Goal: Check status: Check status

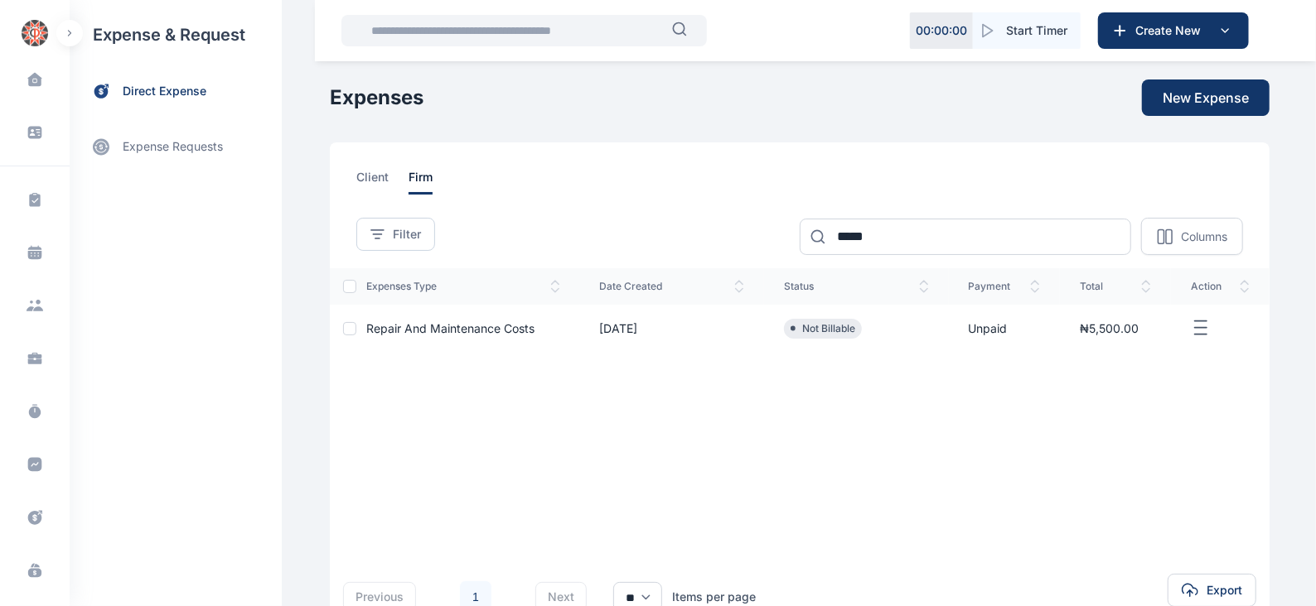
click at [69, 26] on button "button" at bounding box center [69, 33] width 27 height 27
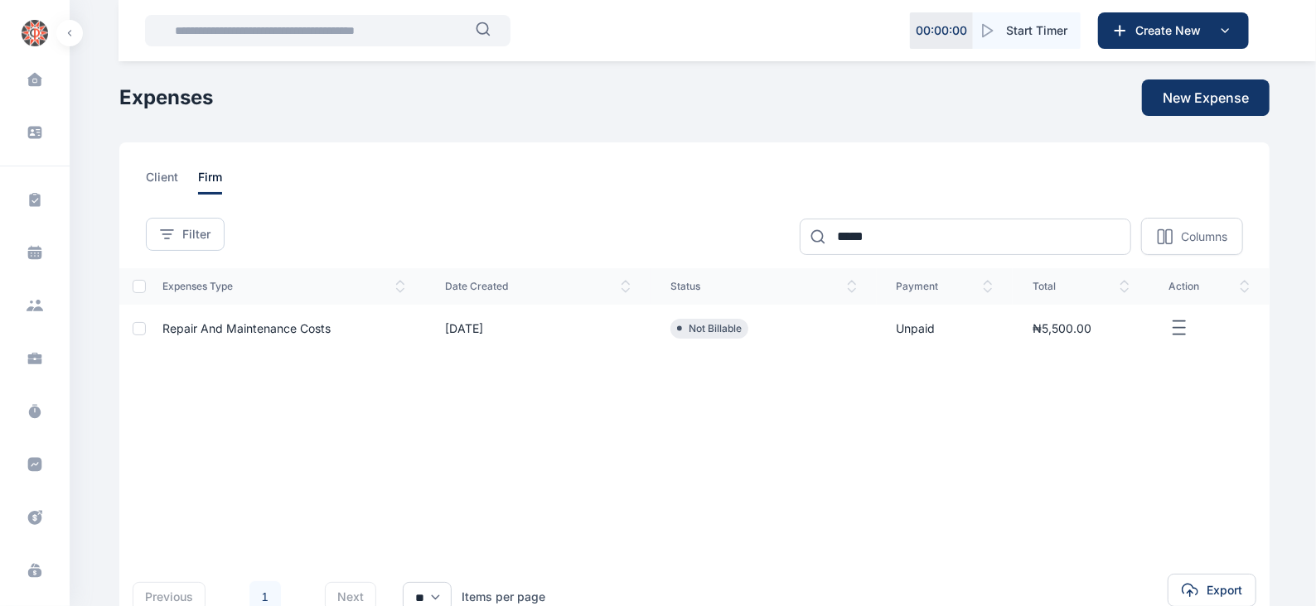
click at [69, 26] on button "button" at bounding box center [69, 33] width 27 height 27
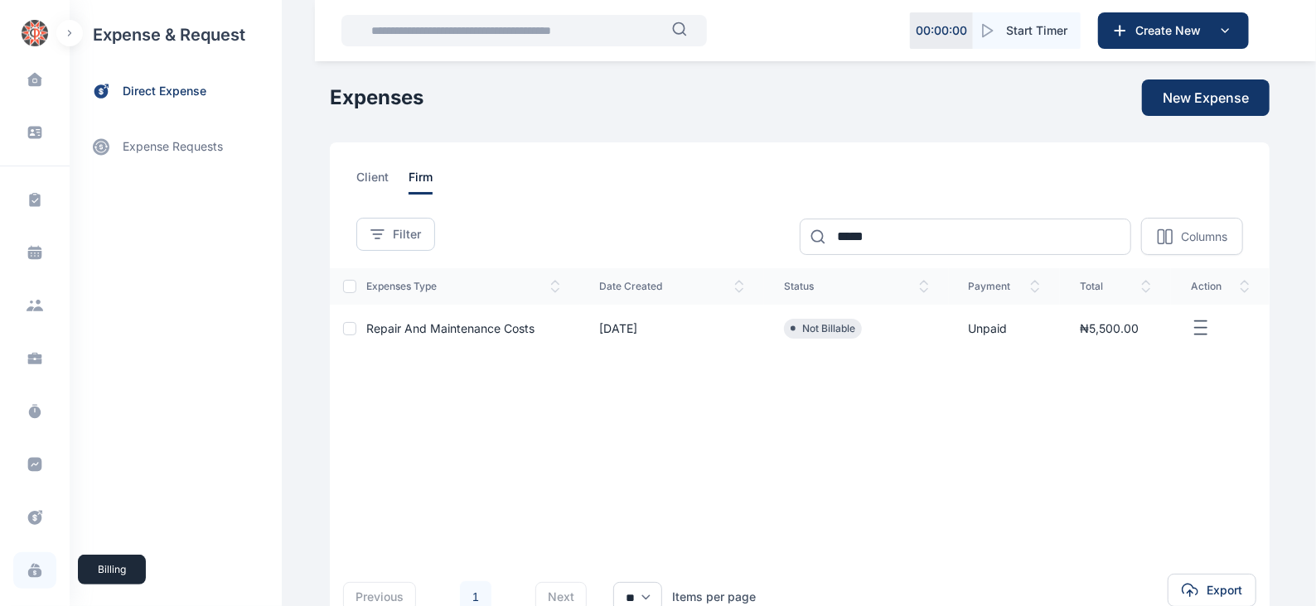
click at [31, 566] on icon at bounding box center [33, 566] width 4 height 4
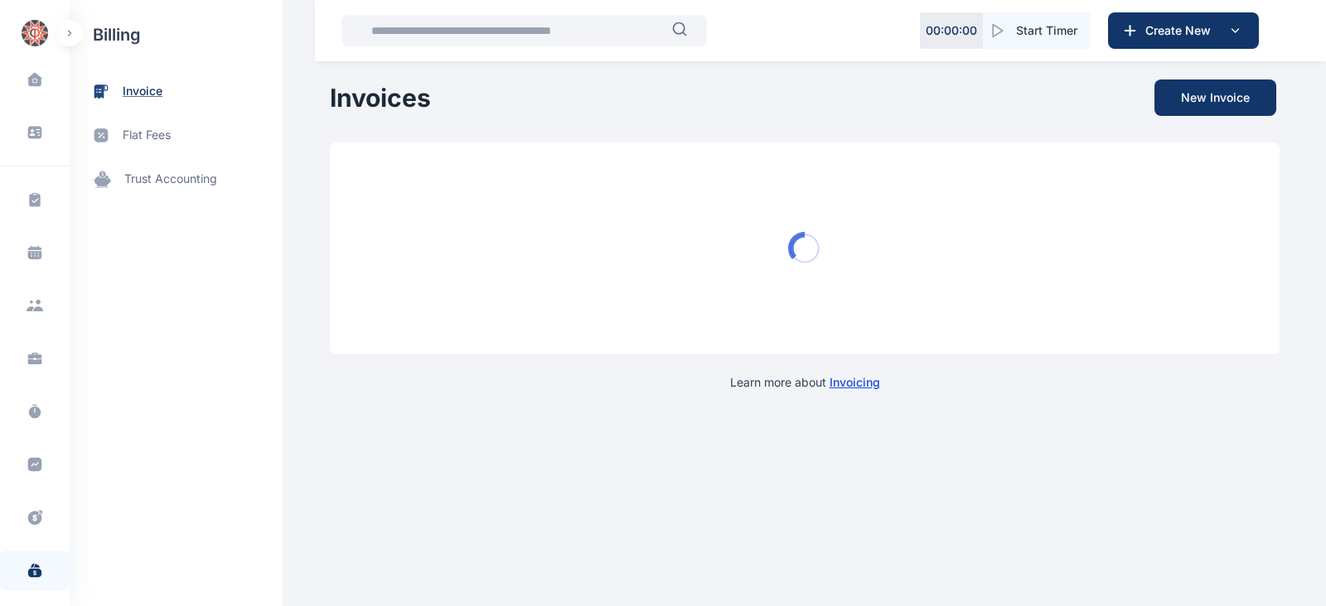
click at [146, 95] on span "invoice" at bounding box center [143, 91] width 40 height 17
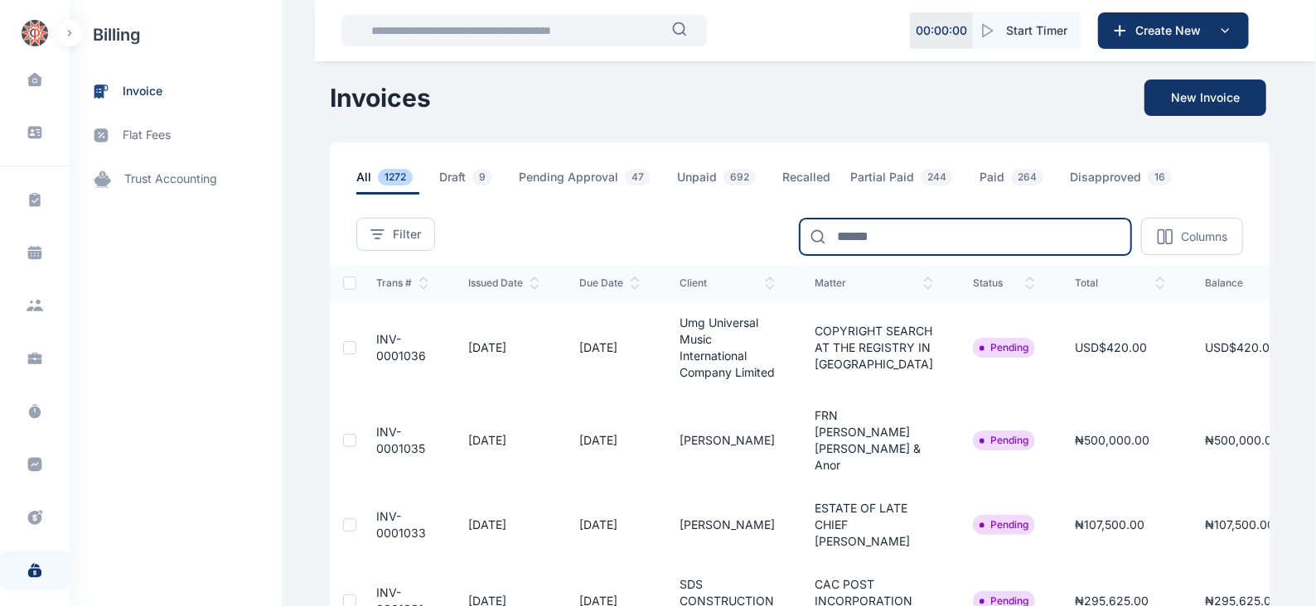
click at [886, 229] on input at bounding box center [964, 237] width 331 height 36
type input "****"
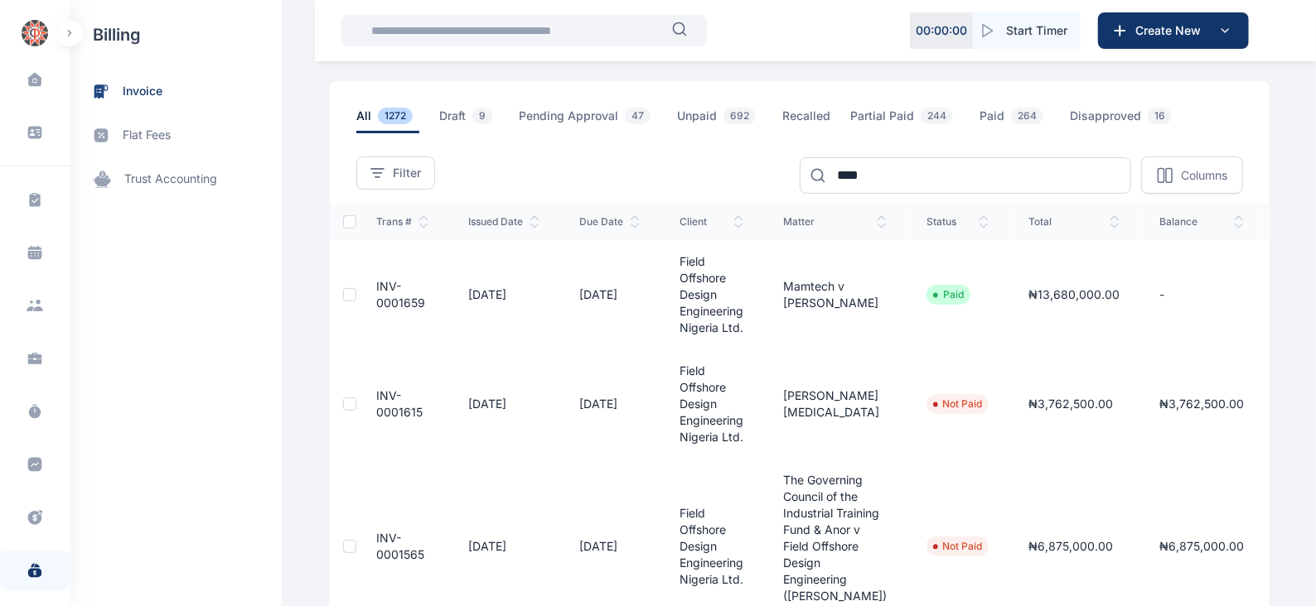
scroll to position [51, 0]
